Goal: Task Accomplishment & Management: Manage account settings

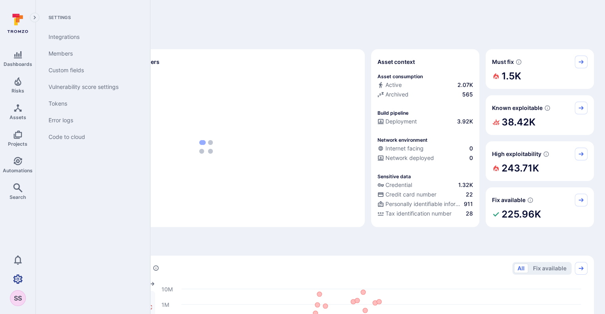
click at [15, 277] on icon "Settings" at bounding box center [18, 279] width 10 height 9
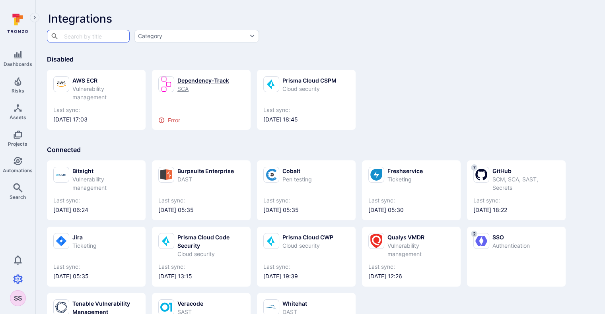
scroll to position [66, 0]
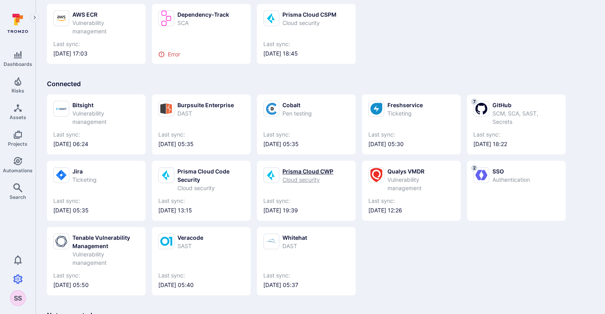
click at [295, 167] on div "Prisma Cloud CWP" at bounding box center [307, 171] width 51 height 8
